Goal: Information Seeking & Learning: Learn about a topic

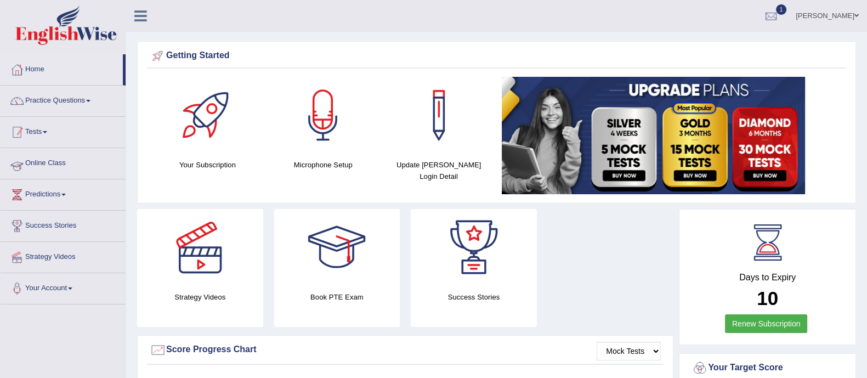
click at [86, 103] on link "Practice Questions" at bounding box center [63, 99] width 125 height 27
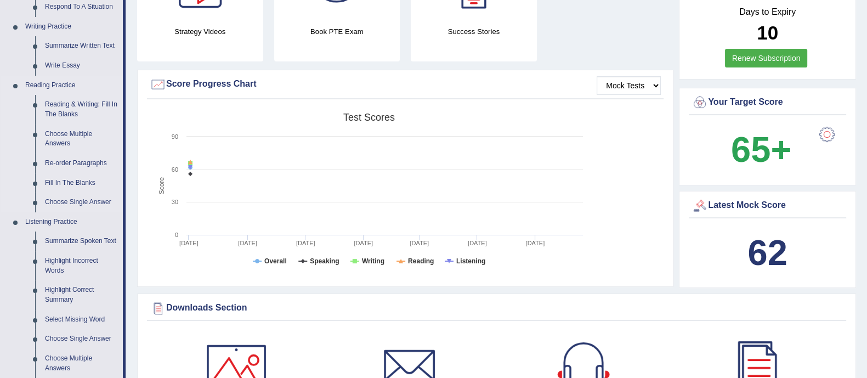
scroll to position [343, 0]
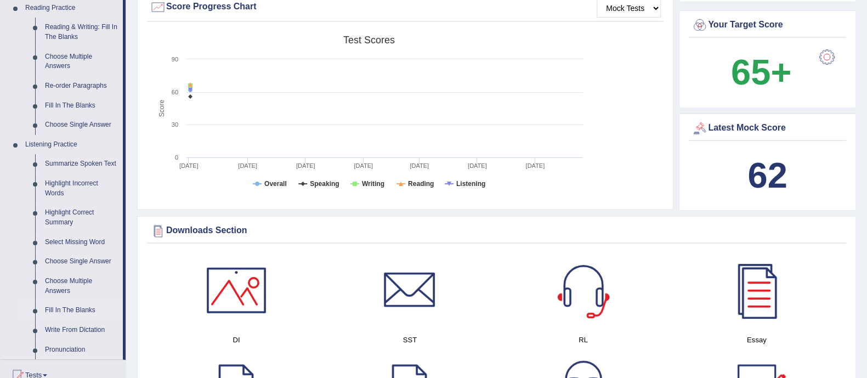
click at [83, 311] on link "Fill In The Blanks" at bounding box center [81, 311] width 83 height 20
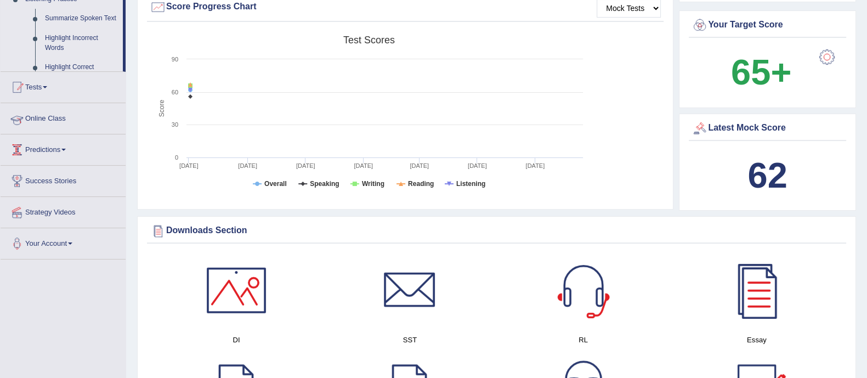
scroll to position [139, 0]
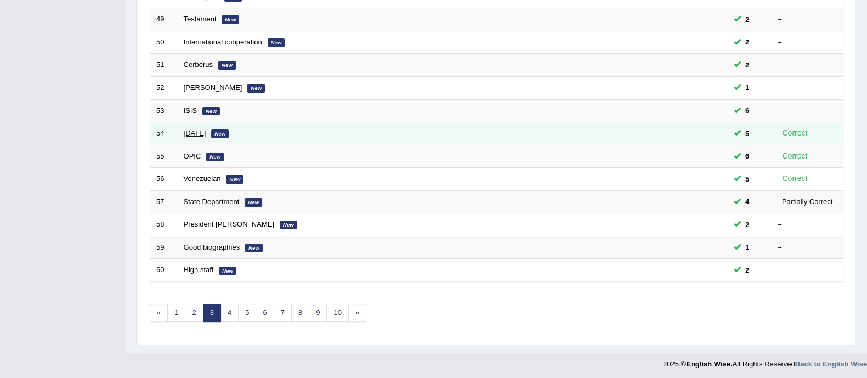
click at [200, 133] on link "Tuesday" at bounding box center [195, 133] width 22 height 8
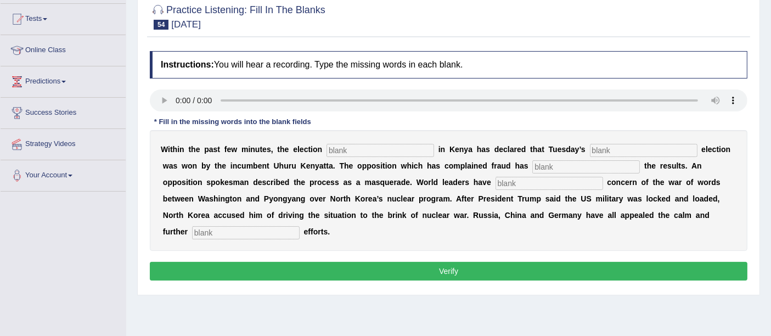
scroll to position [129, 0]
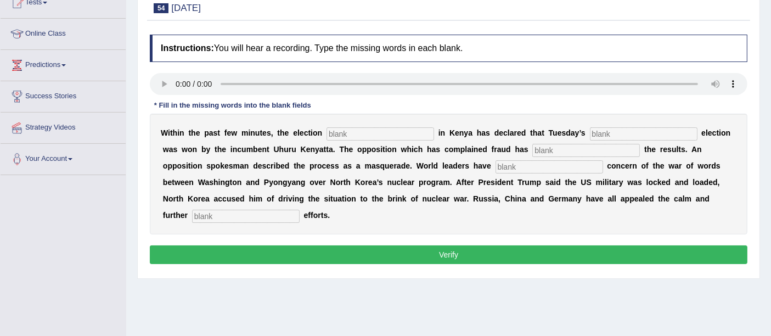
click at [384, 131] on input "text" at bounding box center [379, 133] width 107 height 13
type input "commission"
click at [622, 132] on input "text" at bounding box center [643, 133] width 107 height 13
type input "presidential"
click at [592, 144] on input "text" at bounding box center [585, 150] width 107 height 13
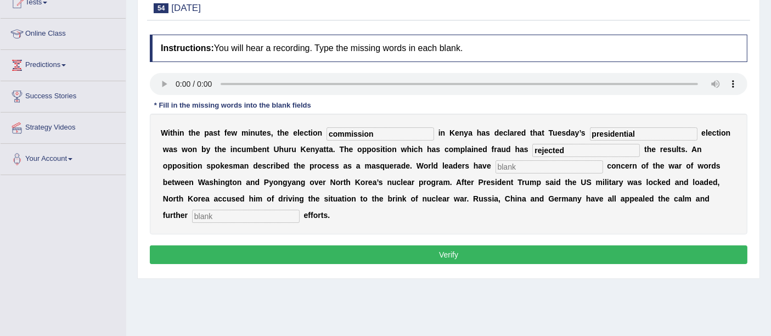
type input "rejected"
click at [522, 168] on input "text" at bounding box center [548, 166] width 107 height 13
type input "expressed"
click at [253, 210] on input "text" at bounding box center [245, 216] width 107 height 13
type input "diplomatic"
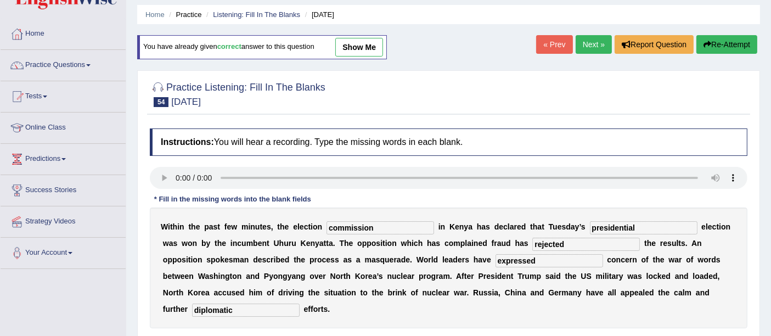
scroll to position [8, 0]
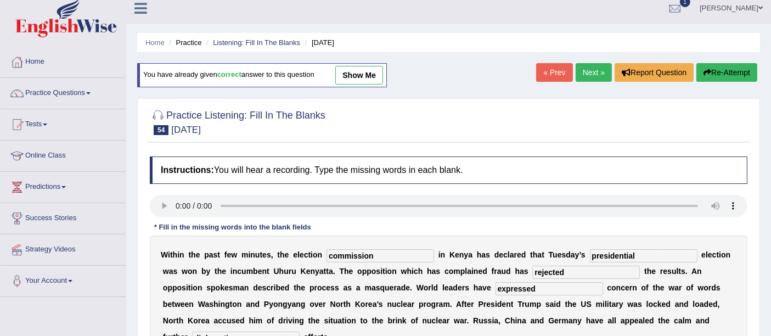
click at [593, 71] on link "Next »" at bounding box center [593, 72] width 36 height 19
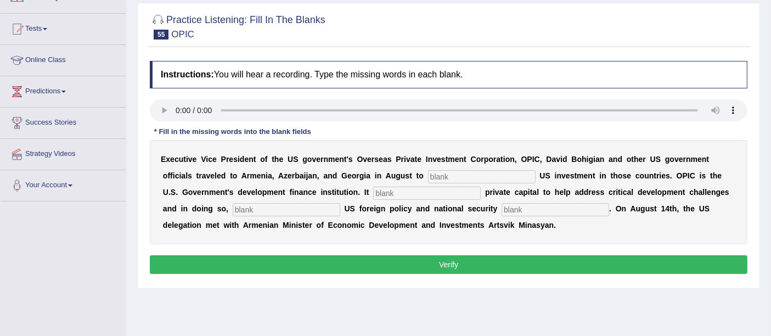
scroll to position [122, 0]
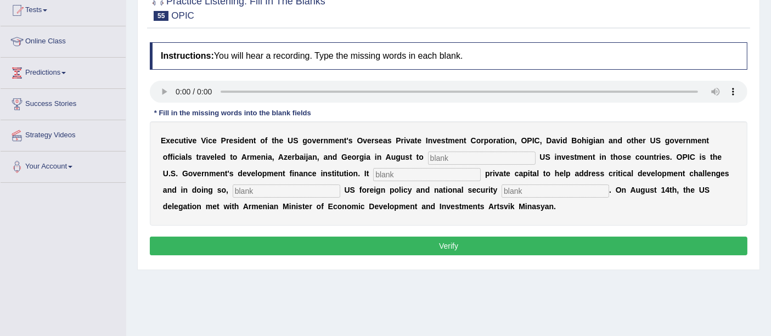
click at [498, 154] on input "text" at bounding box center [481, 157] width 107 height 13
type input "promote"
click at [421, 171] on input "text" at bounding box center [426, 174] width 107 height 13
type input "mobilizes"
click at [329, 189] on input "text" at bounding box center [286, 190] width 107 height 13
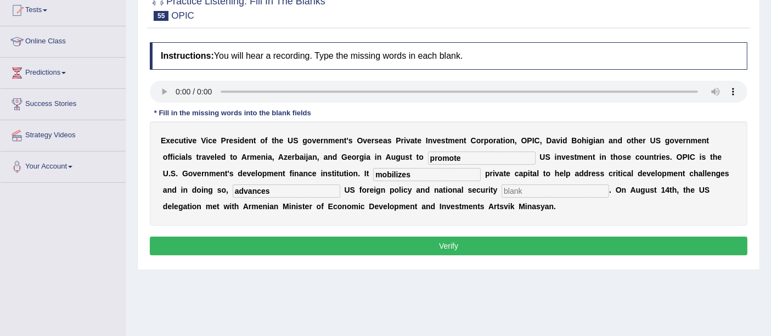
type input "advances"
click at [551, 186] on input "text" at bounding box center [554, 190] width 107 height 13
type input "priorities"
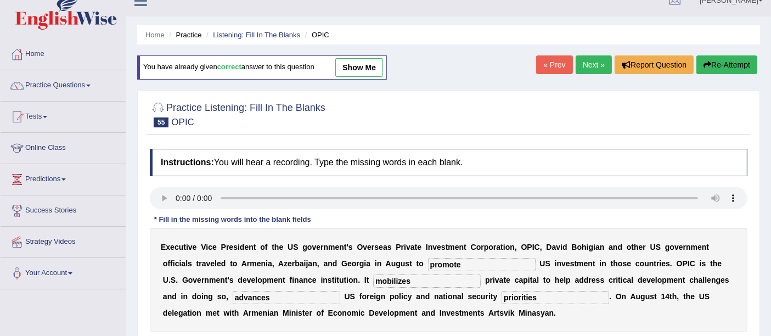
scroll to position [0, 0]
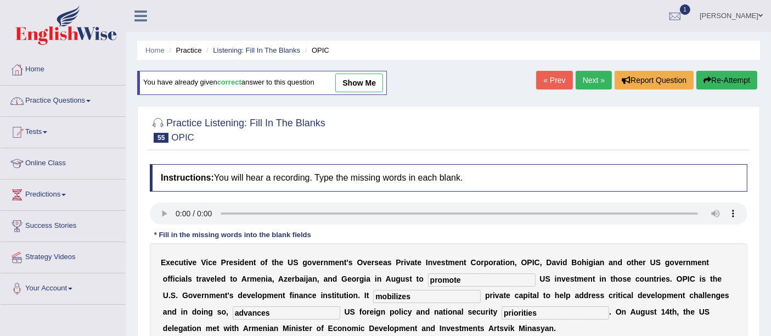
click at [79, 95] on link "Practice Questions" at bounding box center [63, 99] width 125 height 27
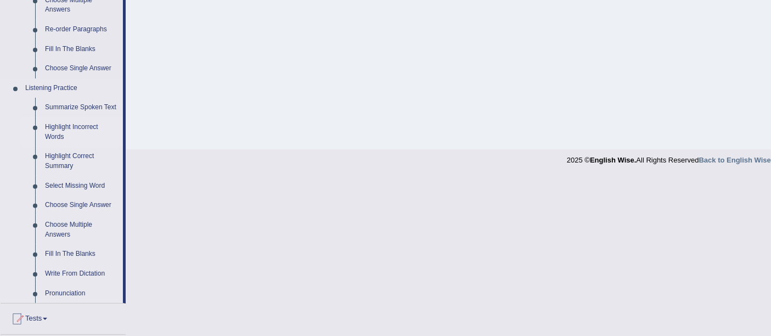
scroll to position [426, 0]
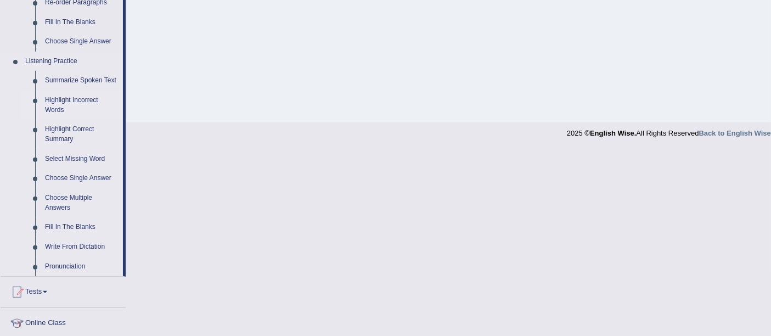
click at [83, 100] on link "Highlight Incorrect Words" at bounding box center [81, 104] width 83 height 29
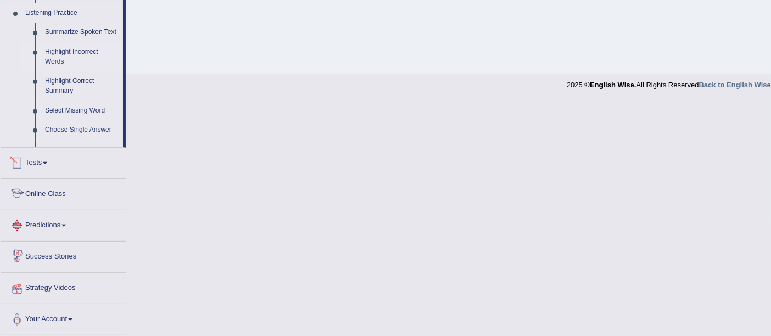
scroll to position [457, 0]
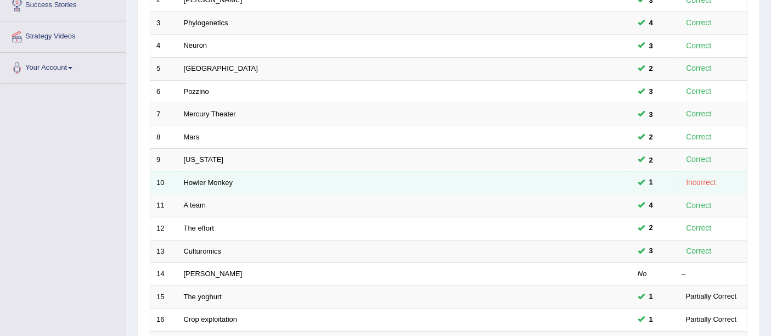
scroll to position [244, 0]
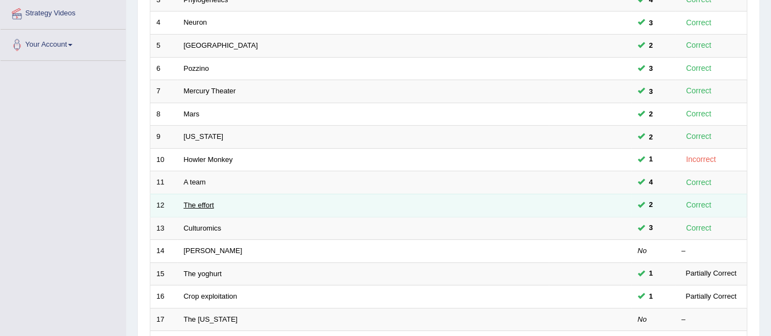
click at [200, 201] on link "The effort" at bounding box center [199, 205] width 30 height 8
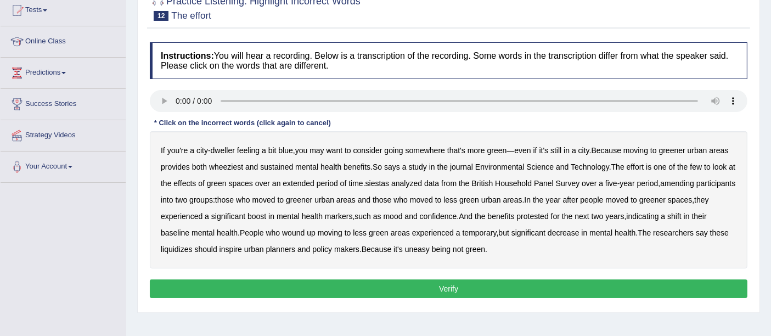
click at [230, 167] on b "wheeziest" at bounding box center [226, 166] width 34 height 9
click at [385, 182] on b "siestas" at bounding box center [377, 183] width 24 height 9
click at [679, 182] on b "amending" at bounding box center [677, 183] width 34 height 9
click at [548, 216] on b "protested" at bounding box center [532, 216] width 32 height 9
click at [193, 245] on b "liquidizes" at bounding box center [177, 249] width 32 height 9
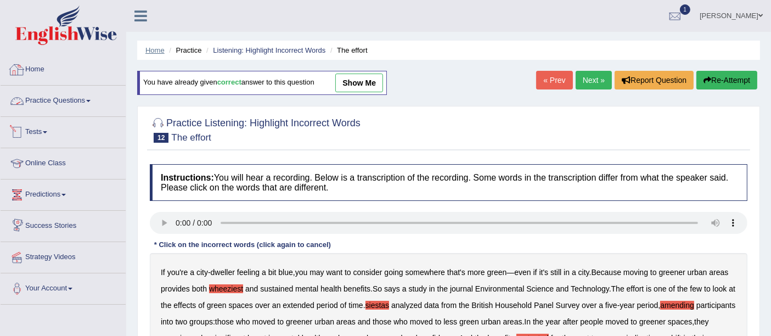
click at [161, 54] on link "Home" at bounding box center [154, 50] width 19 height 8
